Goal: Task Accomplishment & Management: Complete application form

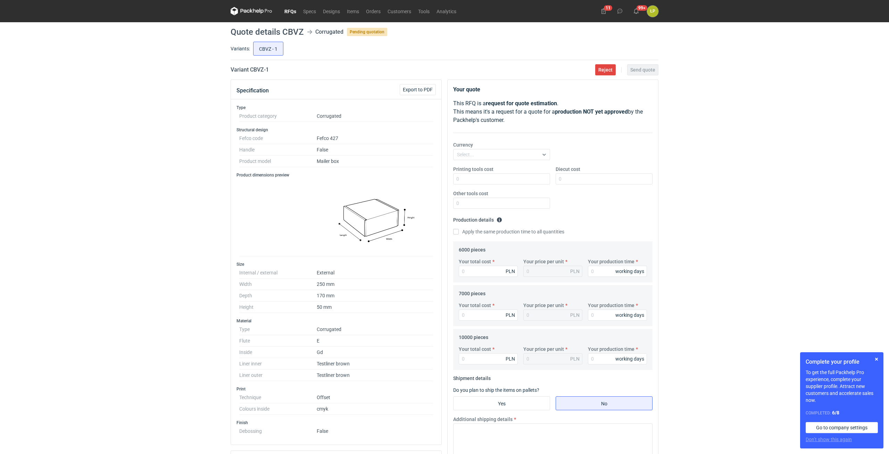
scroll to position [9, 0]
click at [876, 358] on button "button" at bounding box center [876, 359] width 8 height 8
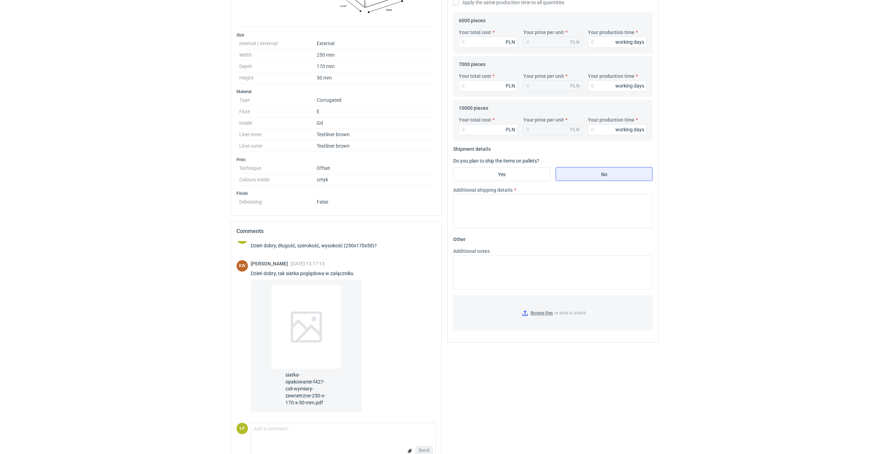
scroll to position [244, 0]
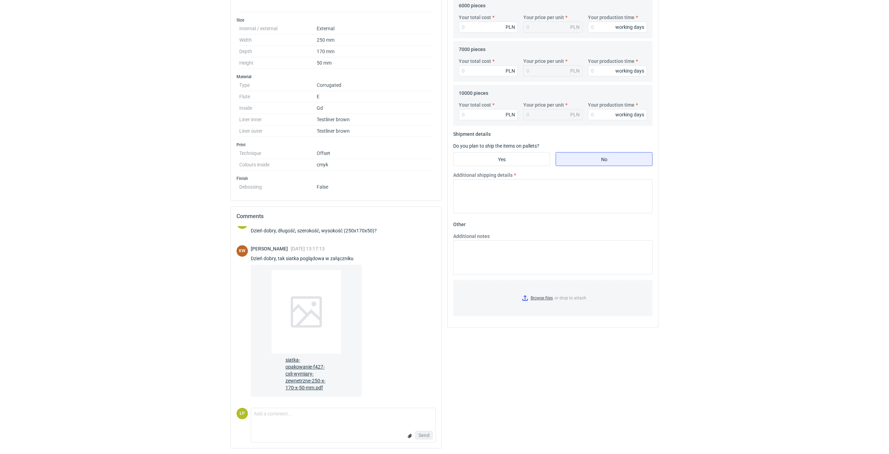
click at [315, 376] on span "siatka-opakowanie-f427-cxli-wymiary-zewnetrzne-250-x-170-x-50-mm.pdf" at bounding box center [306, 372] width 42 height 38
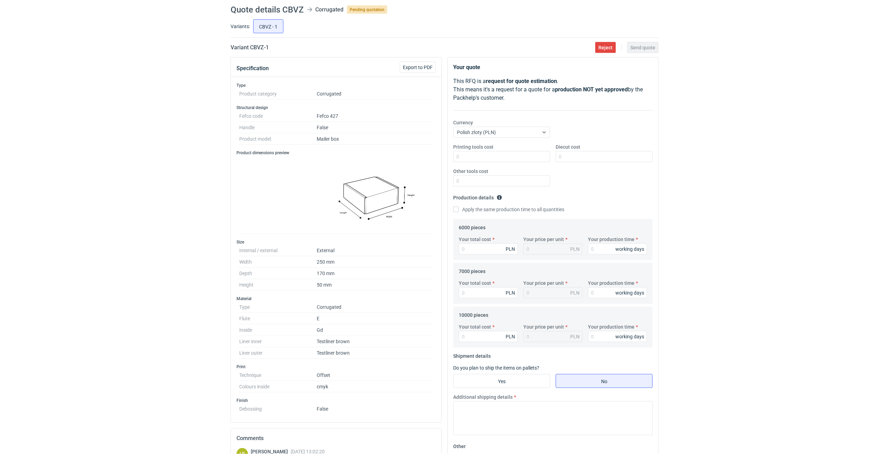
scroll to position [0, 0]
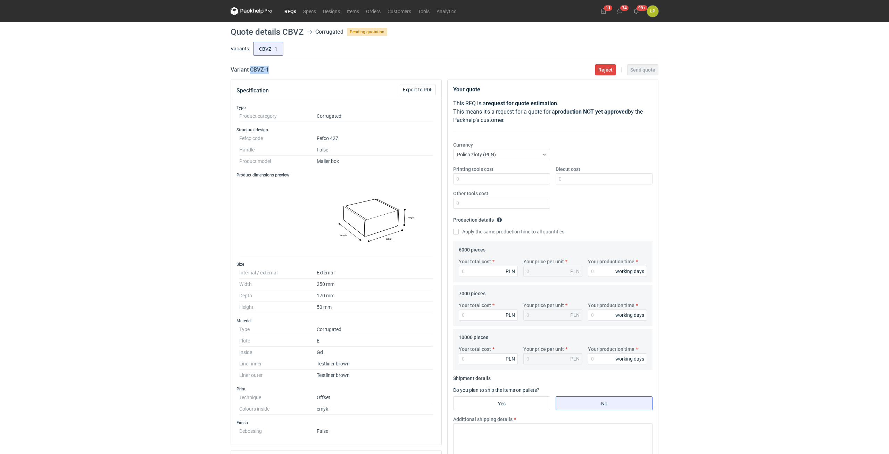
drag, startPoint x: 284, startPoint y: 72, endPoint x: 250, endPoint y: 73, distance: 34.4
click at [250, 73] on div "Variant CBVZ - 1 Reject Send quote" at bounding box center [445, 70] width 428 height 8
copy h2 "CBVZ - 1"
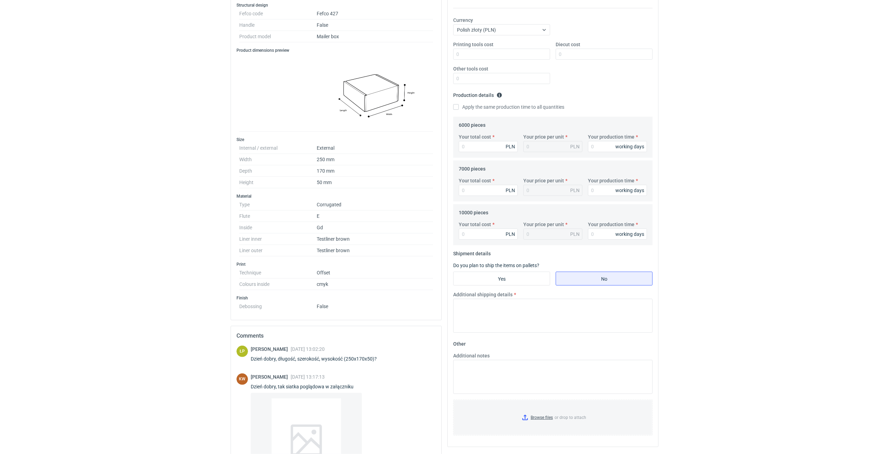
scroll to position [67, 0]
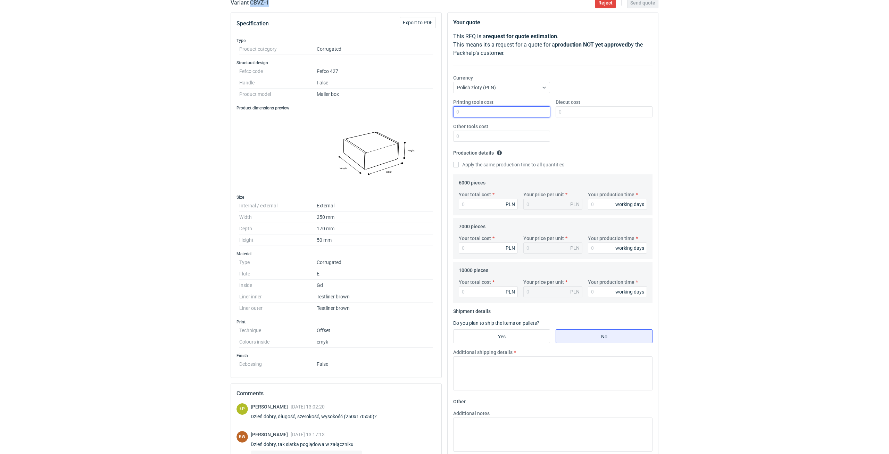
click at [461, 113] on input "Printing tools cost" at bounding box center [501, 111] width 97 height 11
type input "0"
click at [567, 112] on input "Diecut cost" at bounding box center [604, 111] width 97 height 11
type input "2000"
click at [508, 136] on input "Other tools cost" at bounding box center [501, 136] width 97 height 11
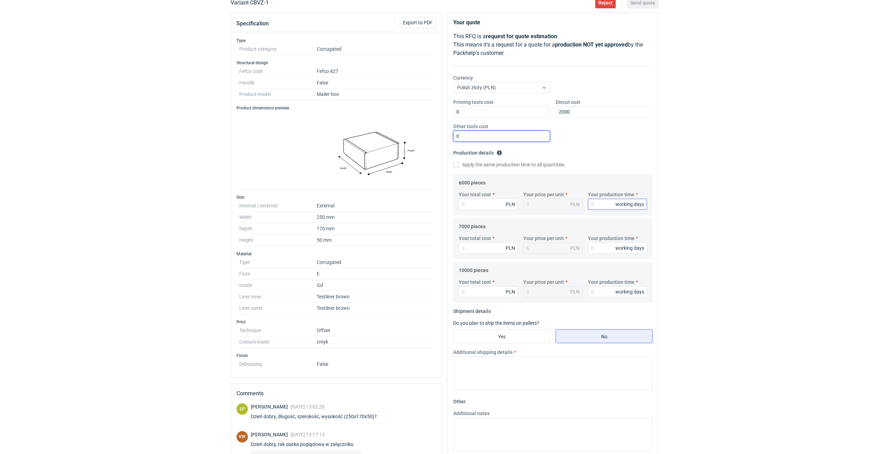
type input "0"
click at [594, 203] on input "Your production time" at bounding box center [617, 204] width 59 height 11
type input "15"
click at [470, 167] on label "Apply the same production time to all quantities" at bounding box center [508, 164] width 111 height 7
click at [459, 167] on input "Apply the same production time to all quantities" at bounding box center [456, 165] width 6 height 6
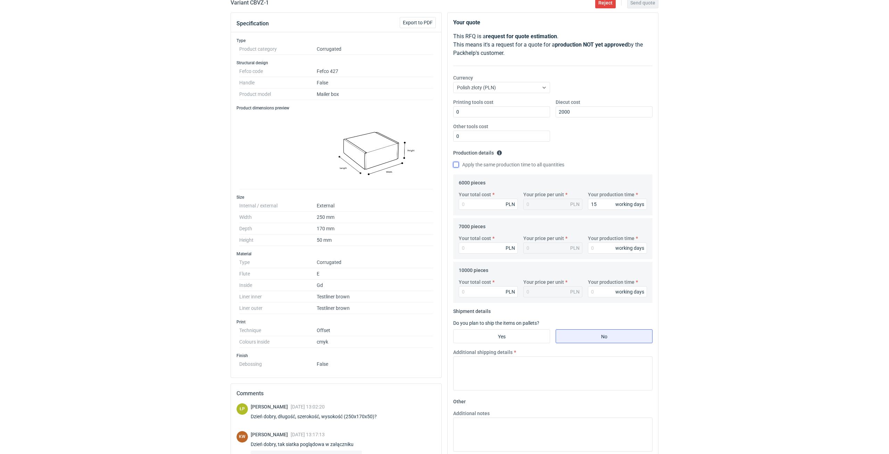
checkbox input "true"
type input "15"
click at [474, 201] on input "Your total cost" at bounding box center [488, 204] width 59 height 11
type input "8400"
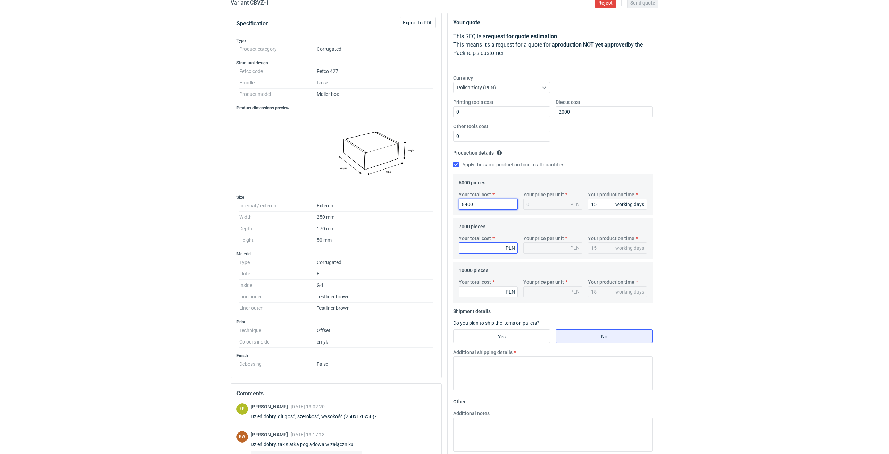
type input "1.4"
type input "8400"
click at [475, 247] on input "Your total cost" at bounding box center [488, 247] width 59 height 11
type input "9520"
type input "1.36"
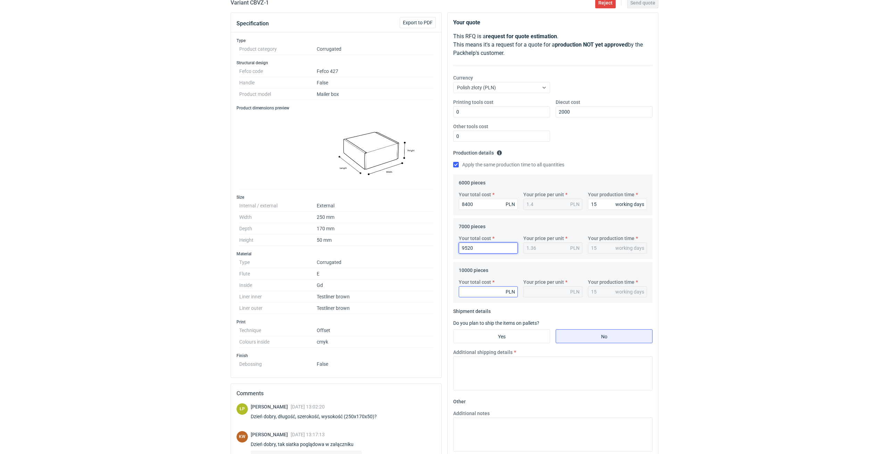
type input "9520"
click at [482, 293] on input "Your total cost" at bounding box center [488, 291] width 59 height 11
type input "12800"
type input "1.28"
type input "12800"
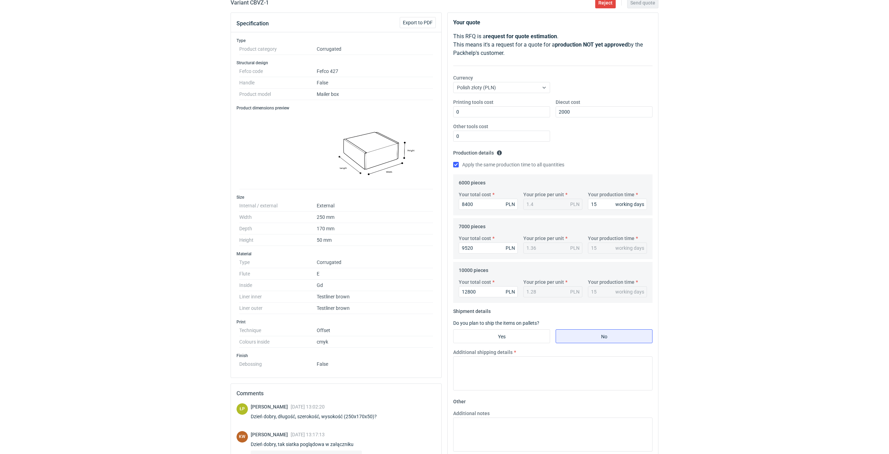
click at [726, 282] on div "RFQs Specs Designs Items Orders Customers Tools Analytics 11 34 99+ ŁP [PERSON_…" at bounding box center [444, 160] width 889 height 454
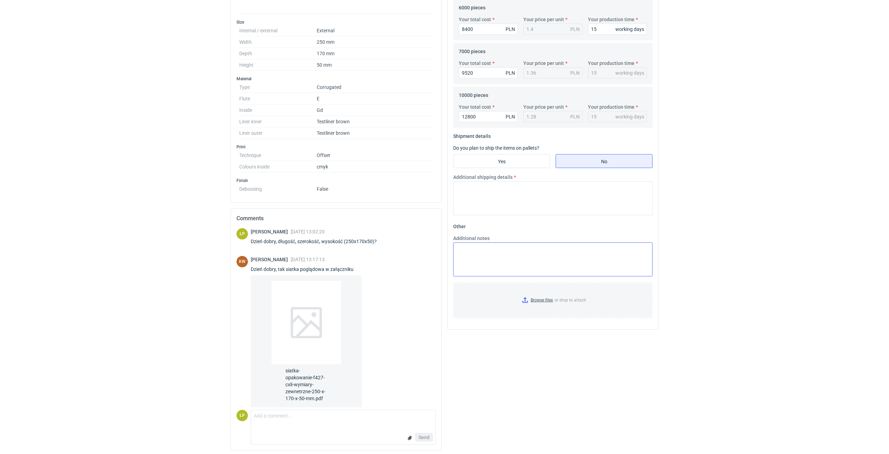
scroll to position [244, 0]
click at [523, 156] on input "Yes" at bounding box center [501, 158] width 96 height 13
radio input "true"
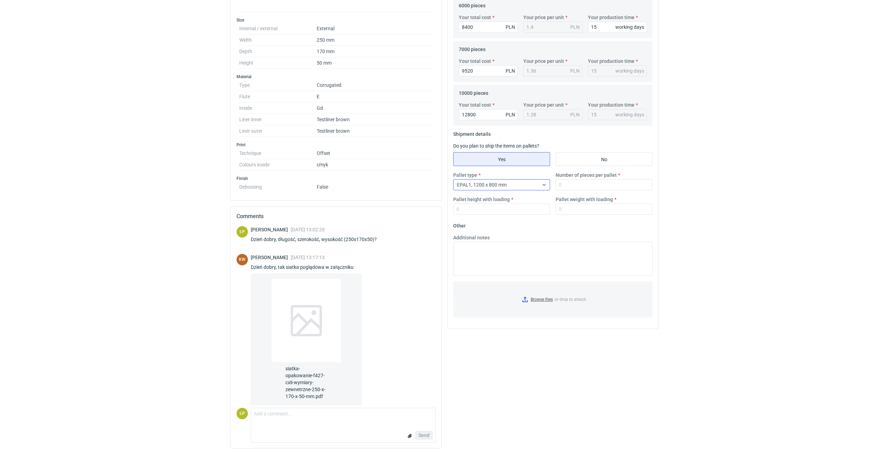
click at [522, 184] on div "EPAL1, 1200 x 800 mm" at bounding box center [495, 185] width 85 height 10
click at [511, 212] on div "EPAL2, 1200 x 1000 mm" at bounding box center [502, 212] width 86 height 7
click at [568, 189] on input "Number of pieces per pallet" at bounding box center [604, 184] width 97 height 11
type input "3200"
click at [531, 207] on input "Pallet height with loading" at bounding box center [501, 208] width 97 height 11
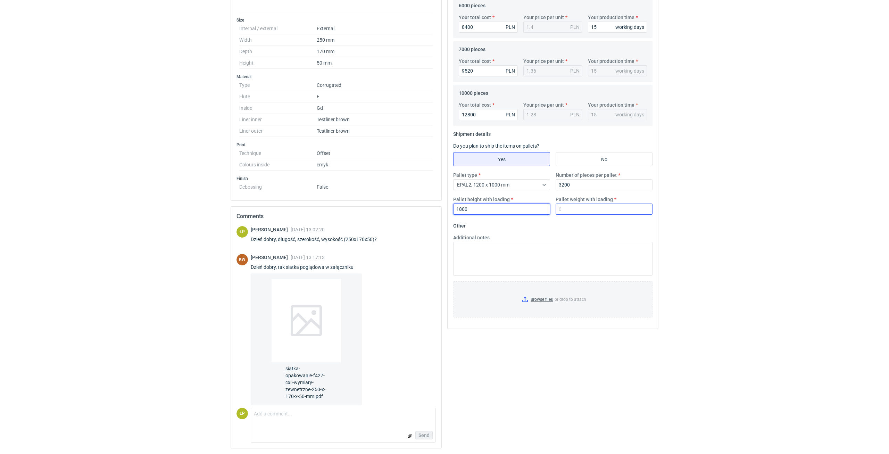
type input "1800"
click at [568, 206] on input "Pallet weight with loading" at bounding box center [604, 208] width 97 height 11
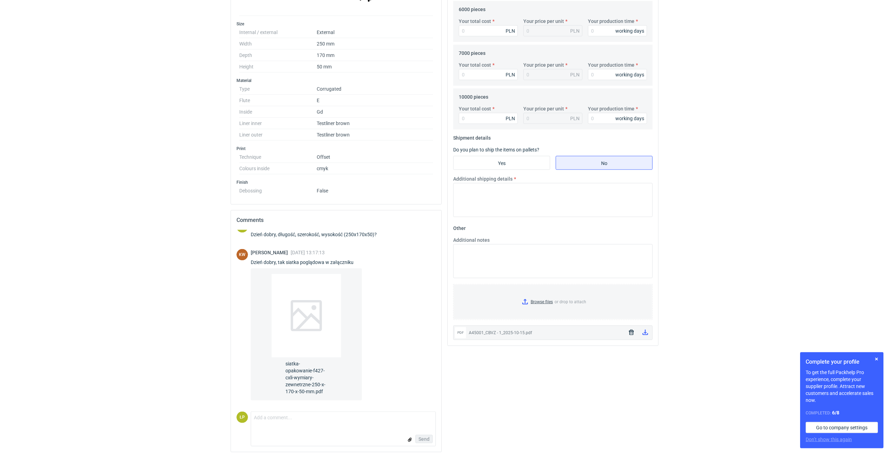
scroll to position [244, 0]
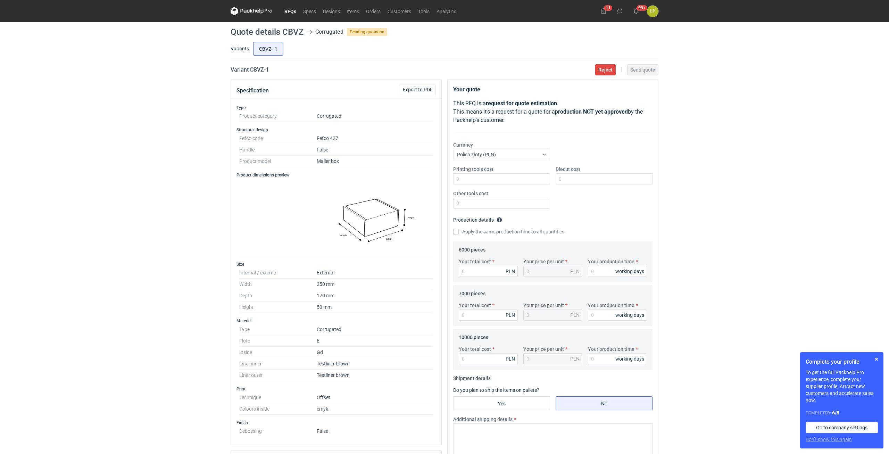
scroll to position [9, 0]
click at [473, 181] on input "Printing tools cost" at bounding box center [501, 178] width 97 height 11
type input "0"
click at [566, 180] on input "Diecut cost" at bounding box center [604, 178] width 97 height 11
type input "2000"
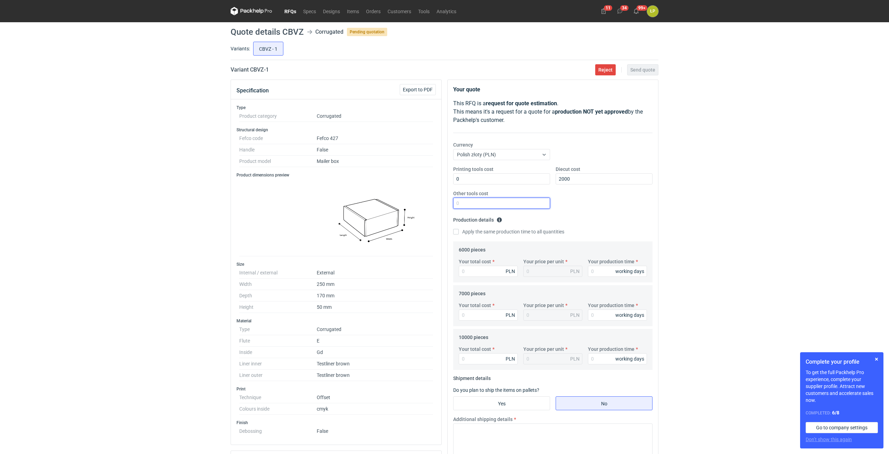
click at [536, 201] on input "Other tools cost" at bounding box center [501, 203] width 97 height 11
type input "0"
click at [600, 267] on input "Your production time" at bounding box center [617, 271] width 59 height 11
type input "15"
click at [502, 230] on label "Apply the same production time to all quantities" at bounding box center [508, 231] width 111 height 7
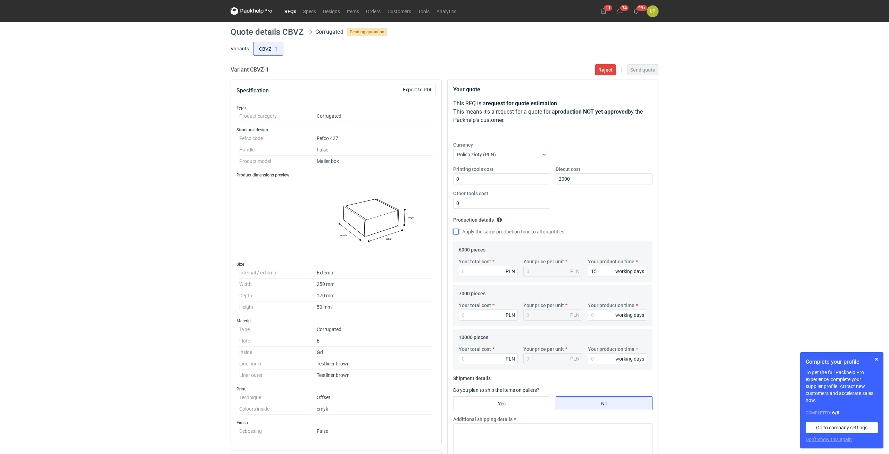
click at [459, 230] on input "Apply the same production time to all quantities" at bounding box center [456, 232] width 6 height 6
checkbox input "true"
type input "15"
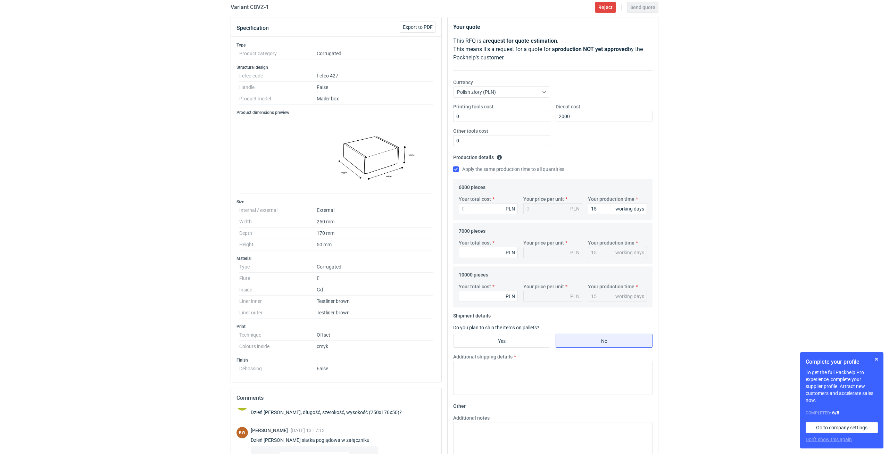
scroll to position [118, 0]
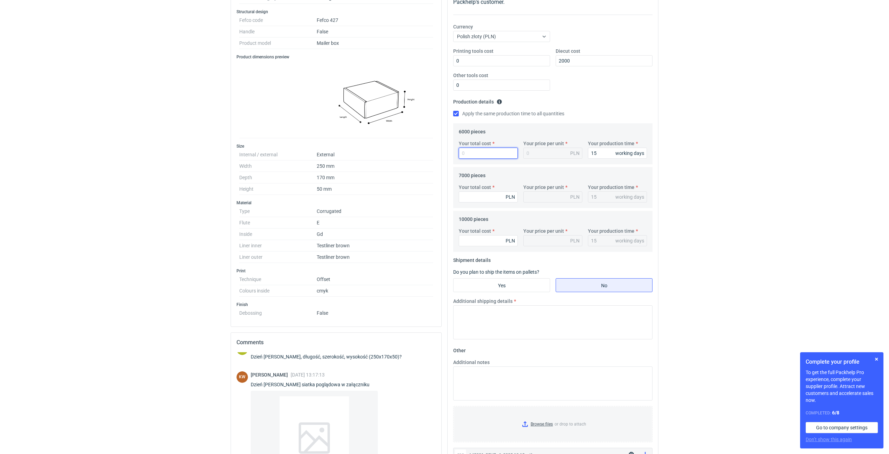
click at [495, 154] on input "Your total cost" at bounding box center [488, 153] width 59 height 11
type input "8400"
type input "1.4"
type input "8400"
click at [477, 192] on input "Your total cost" at bounding box center [488, 196] width 59 height 11
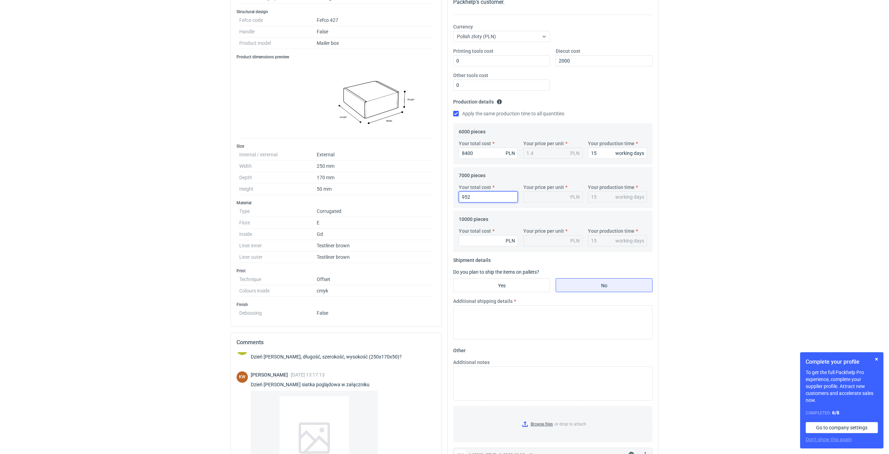
type input "9520"
type input "1.36"
type input "9520"
click at [479, 235] on div "Your total cost PLN" at bounding box center [488, 236] width 65 height 19
click at [479, 239] on input "Your total cost" at bounding box center [488, 240] width 59 height 11
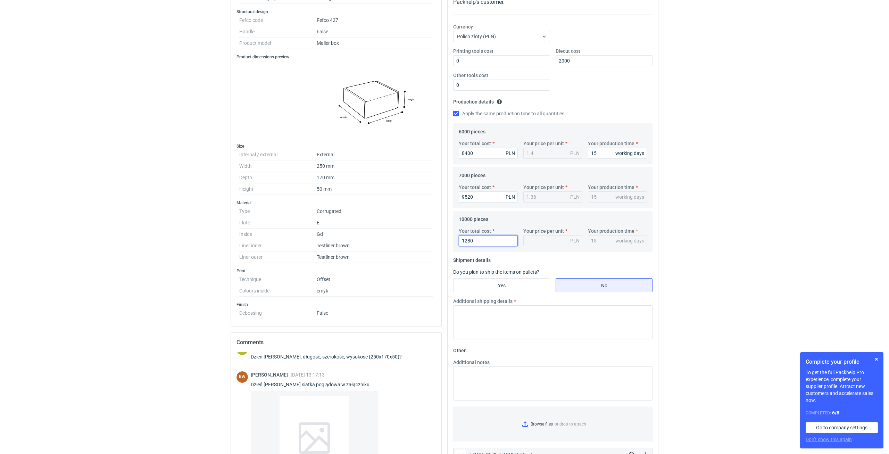
type input "12800"
type input "1.28"
type input "12800"
click at [532, 288] on input "Yes" at bounding box center [501, 284] width 96 height 13
radio input "true"
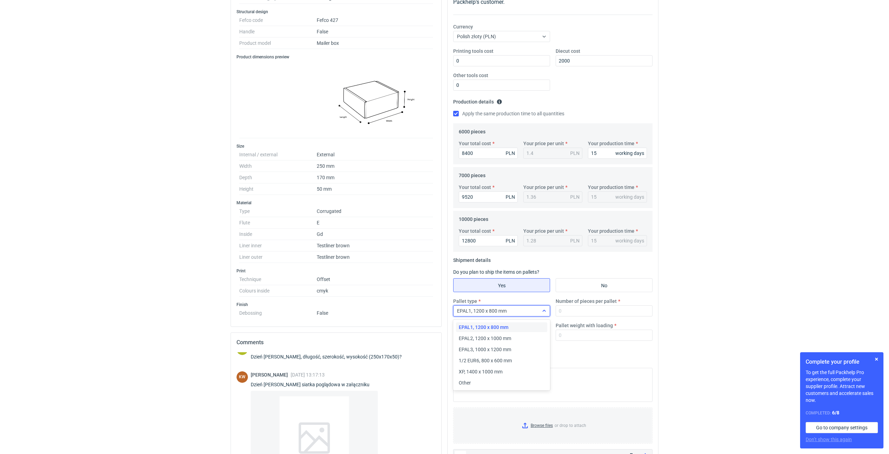
click at [526, 311] on div "EPAL1, 1200 x 800 mm" at bounding box center [495, 311] width 85 height 10
click at [514, 339] on div "EPAL2, 1200 x 1000 mm" at bounding box center [502, 338] width 86 height 7
click at [564, 314] on input "Number of pieces per pallet" at bounding box center [604, 310] width 97 height 11
type input "3200"
click at [532, 335] on input "1" at bounding box center [501, 335] width 97 height 11
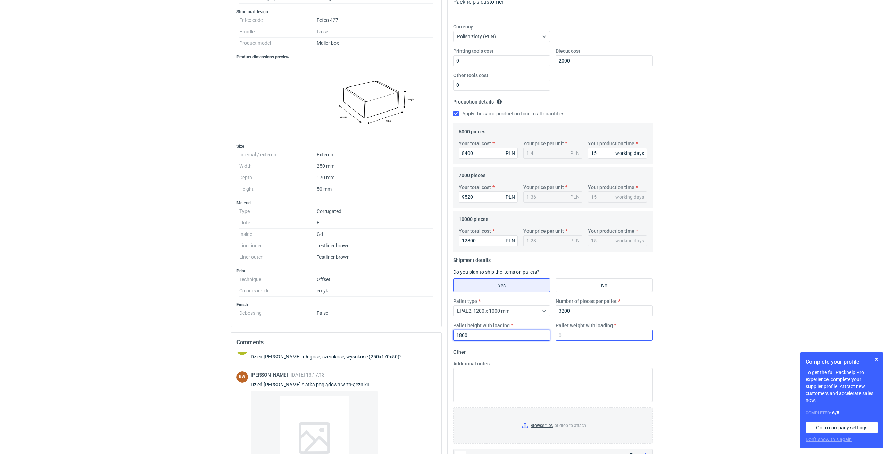
type input "1800"
click at [571, 333] on input "Pallet weight with loading" at bounding box center [604, 335] width 97 height 11
click at [581, 336] on input "Pallet weight with loading" at bounding box center [604, 335] width 97 height 11
type input "460"
click at [698, 292] on div "RFQs Specs Designs Items Orders Customers Tools Analytics 11 34 99+ ŁP [PERSON_…" at bounding box center [444, 109] width 889 height 454
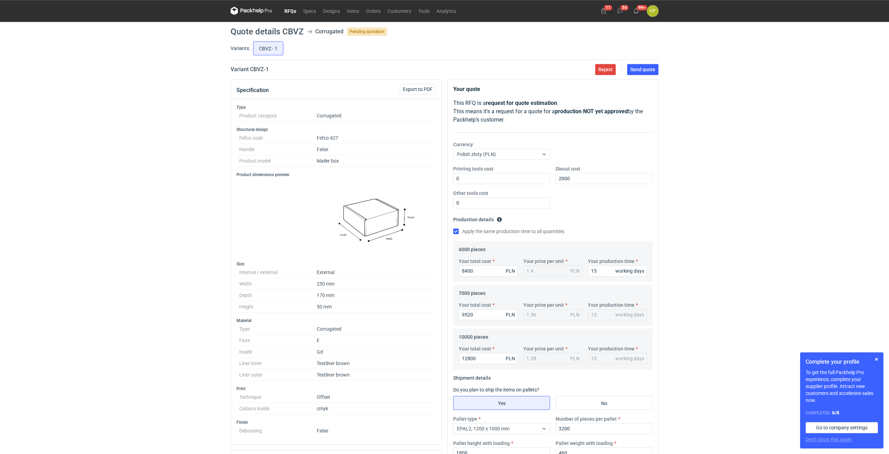
scroll to position [0, 0]
click at [647, 72] on span "Send quote" at bounding box center [642, 69] width 25 height 5
